Goal: Find specific page/section: Find specific page/section

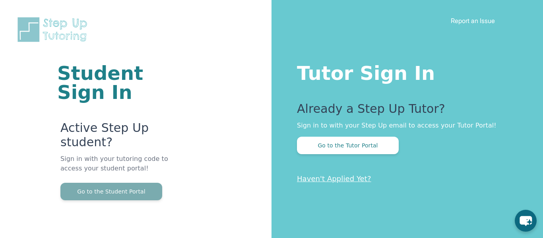
click at [148, 191] on button "Go to the Student Portal" at bounding box center [111, 192] width 102 height 18
click at [140, 191] on button "Go to the Student Portal" at bounding box center [111, 192] width 102 height 18
click at [121, 185] on button "Go to the Student Portal" at bounding box center [111, 192] width 102 height 18
click at [136, 190] on button "Go to the Student Portal" at bounding box center [111, 192] width 102 height 18
click at [62, 198] on button "Go to the Student Portal" at bounding box center [111, 192] width 102 height 18
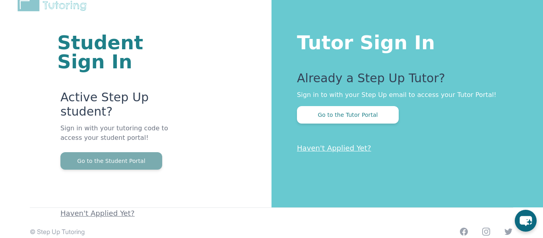
scroll to position [31, 0]
click at [80, 162] on button "Go to the Student Portal" at bounding box center [111, 161] width 102 height 18
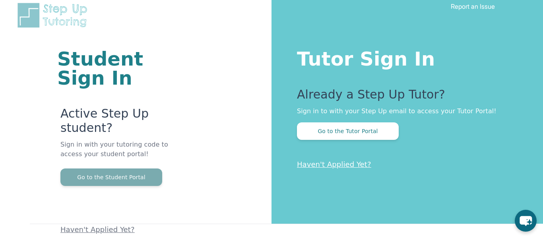
scroll to position [0, 0]
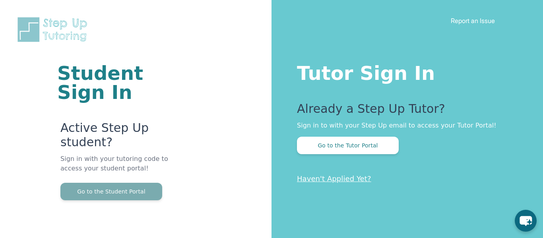
click at [157, 197] on button "Go to the Student Portal" at bounding box center [111, 192] width 102 height 18
click at [111, 200] on button "Go to the Student Portal" at bounding box center [111, 192] width 102 height 18
click at [107, 196] on button "Go to the Student Portal" at bounding box center [111, 192] width 102 height 18
click at [125, 190] on button "Go to the Student Portal" at bounding box center [111, 192] width 102 height 18
